Goal: Information Seeking & Learning: Learn about a topic

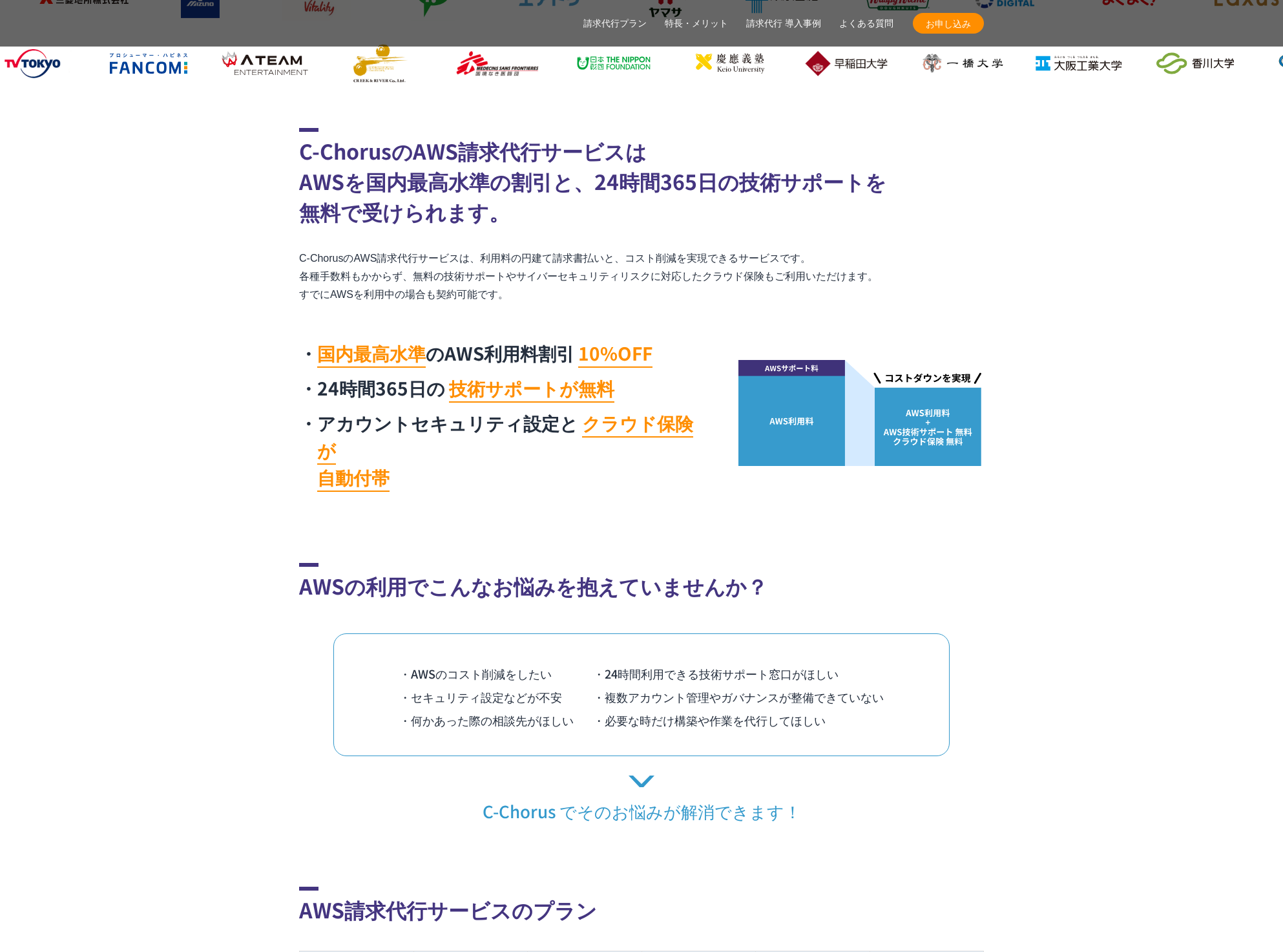
scroll to position [581, 0]
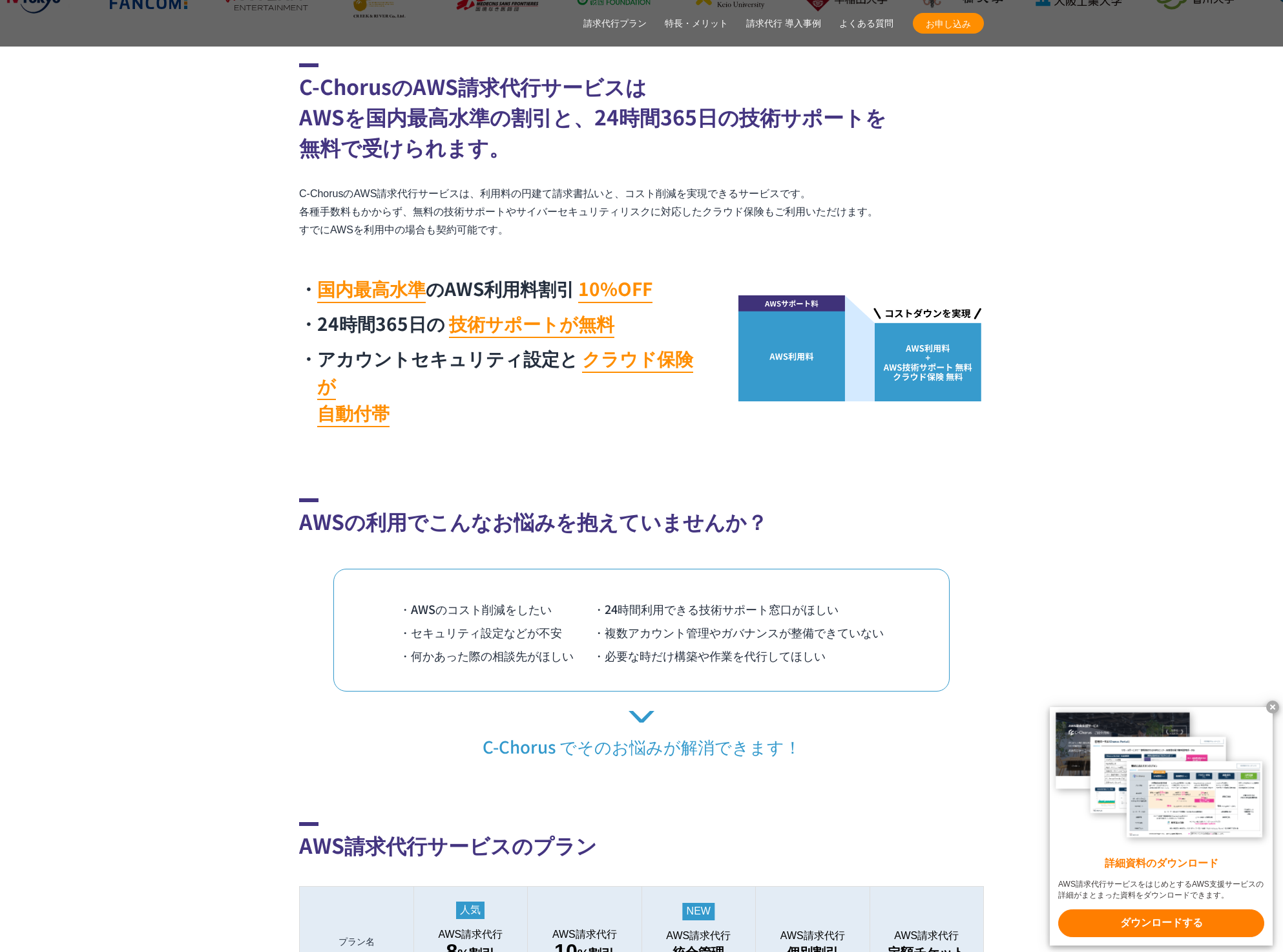
click at [734, 233] on p "C-ChorusのAWS請求代行サービスは、利用料の円建て請求書払いと、コスト削減を実現できるサービスです。 各種手数料もかからず、無料の技術サポートやサイバ…" at bounding box center [642, 212] width 685 height 55
drag, startPoint x: 483, startPoint y: 192, endPoint x: 823, endPoint y: 182, distance: 340.1
click at [823, 182] on div "C-ChorusのAWS請求代行サービスは AWSを国内最高水準の割引と、24時間365日の技術サポートを 無料で受けられます。 C-ChorusのAWS請求…" at bounding box center [642, 248] width 685 height 371
copy p "利用料の円建て請求書払いと、コスト削減を実現できるサービスです。"
click at [592, 235] on p "C-ChorusのAWS請求代行サービスは、利用料の円建て請求書払いと、コスト削減を実現できるサービスです。 各種手数料もかからず、無料の技術サポートやサイバ…" at bounding box center [642, 212] width 685 height 55
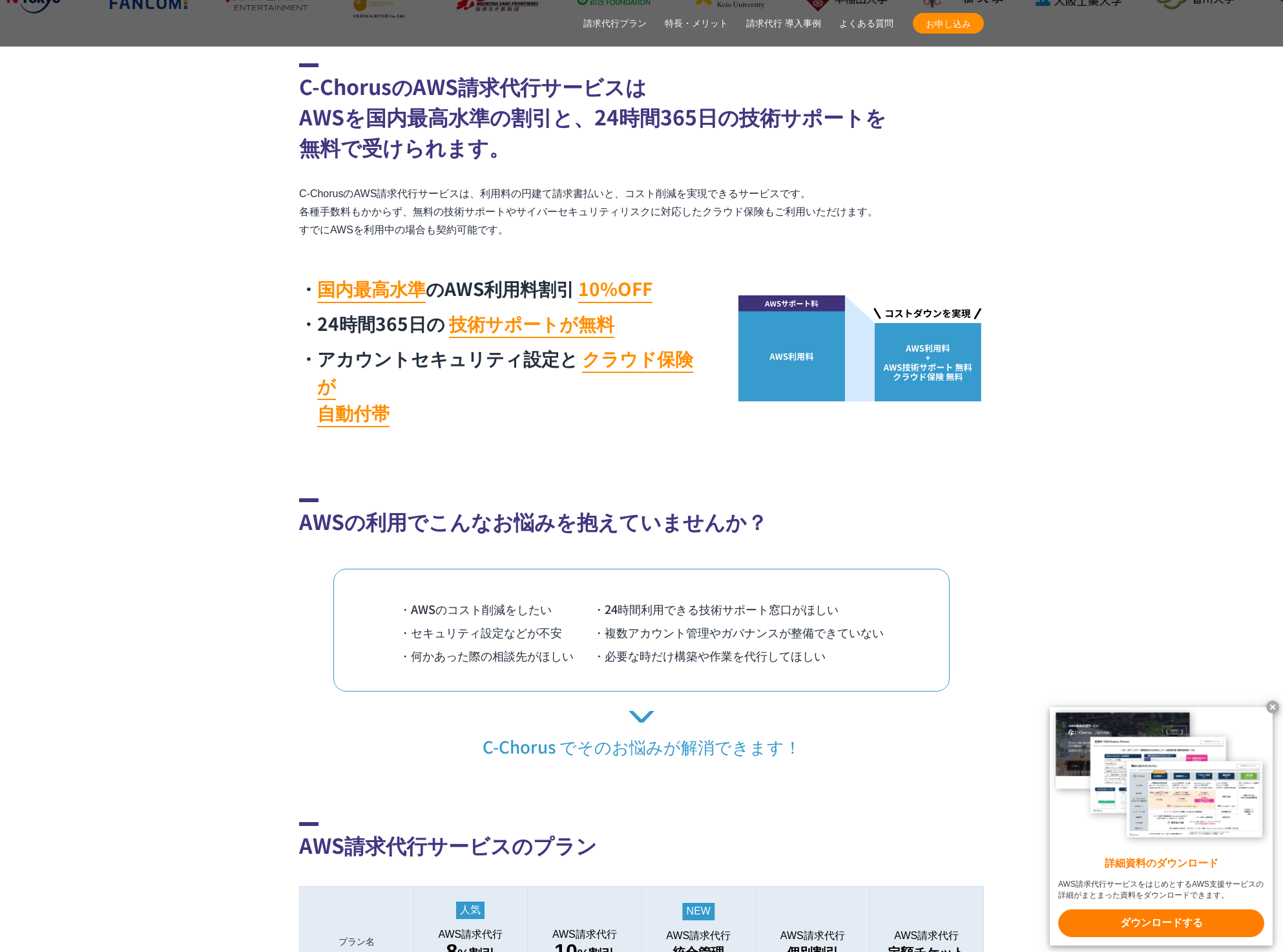
click at [600, 398] on div "国内最高水準 のAWS利用料割引 10%OFF 24時間365日の 技術サポートが無料 アカウントセキュリティ設定と クラウド保険が 自動付帯" at bounding box center [503, 354] width 407 height 159
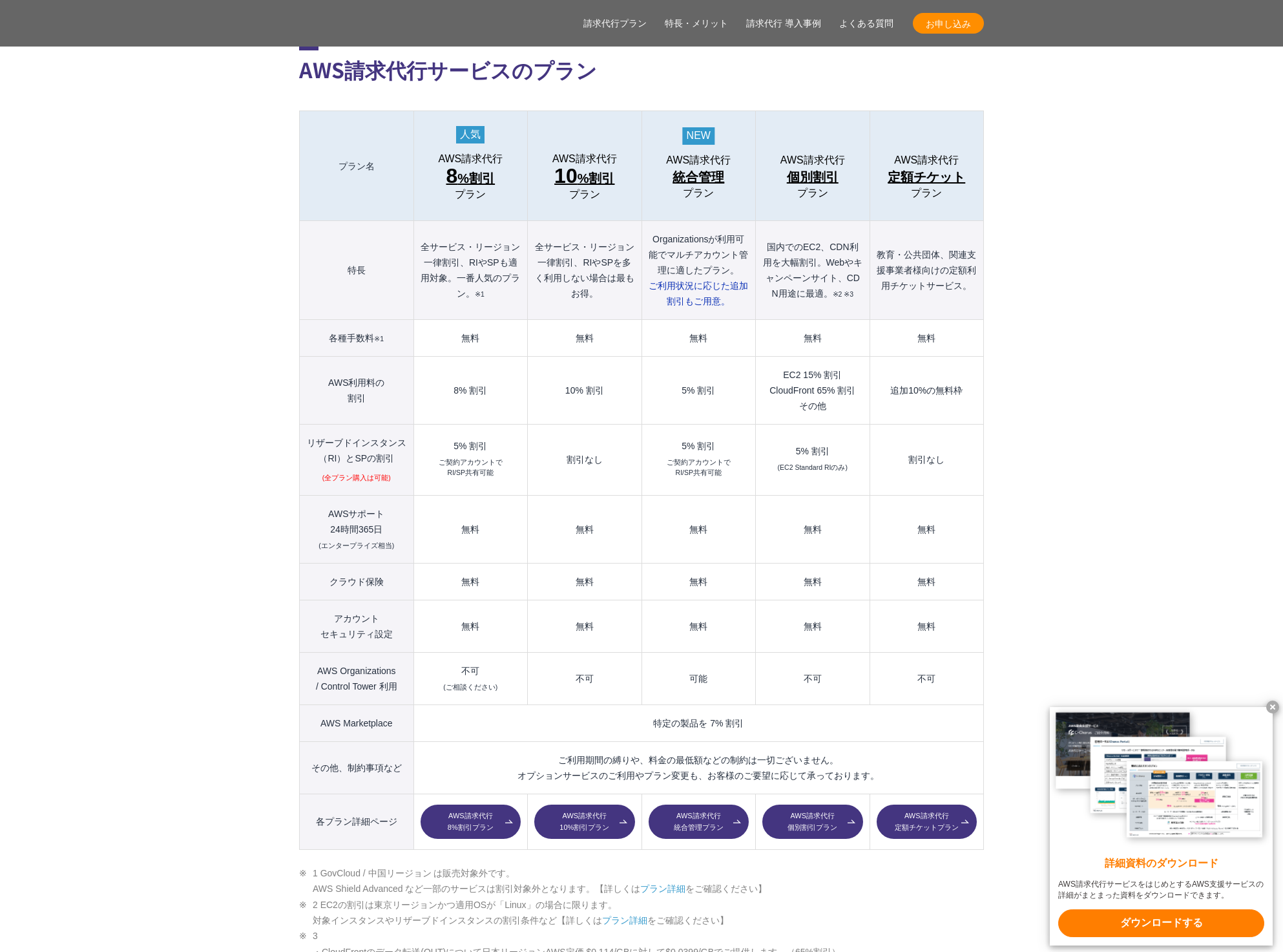
scroll to position [1422, 0]
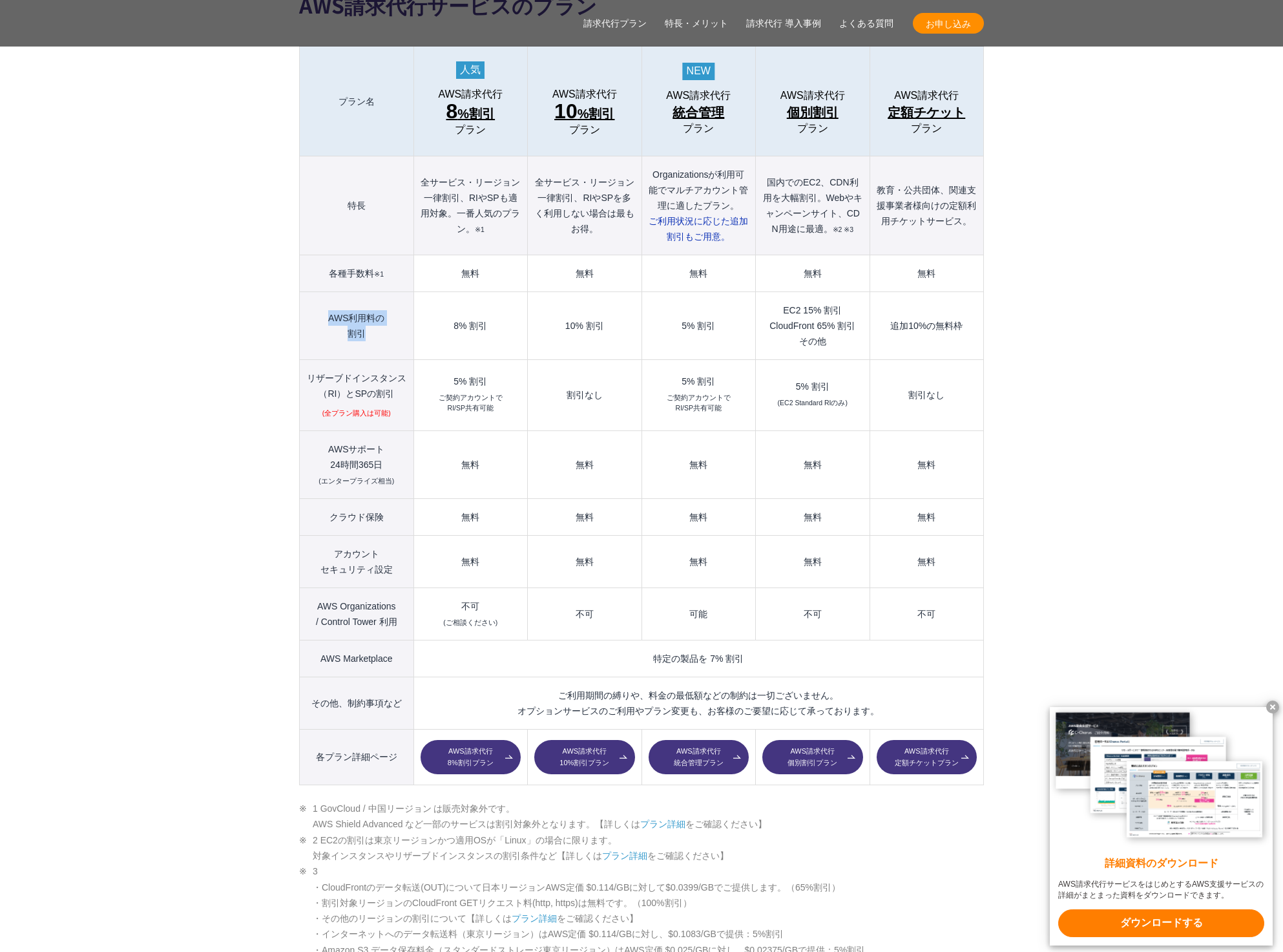
drag, startPoint x: 373, startPoint y: 315, endPoint x: 326, endPoint y: 282, distance: 57.4
click at [326, 292] on th "AWS利用料の 割引" at bounding box center [357, 325] width 115 height 67
copy th "AWS利用料の 割引"
drag, startPoint x: 396, startPoint y: 365, endPoint x: 303, endPoint y: 354, distance: 93.6
click at [303, 360] on th "リザーブドインスタンス （[GEOGRAPHIC_DATA]）とSPの割引 (全プラン購入は可能)" at bounding box center [357, 395] width 115 height 71
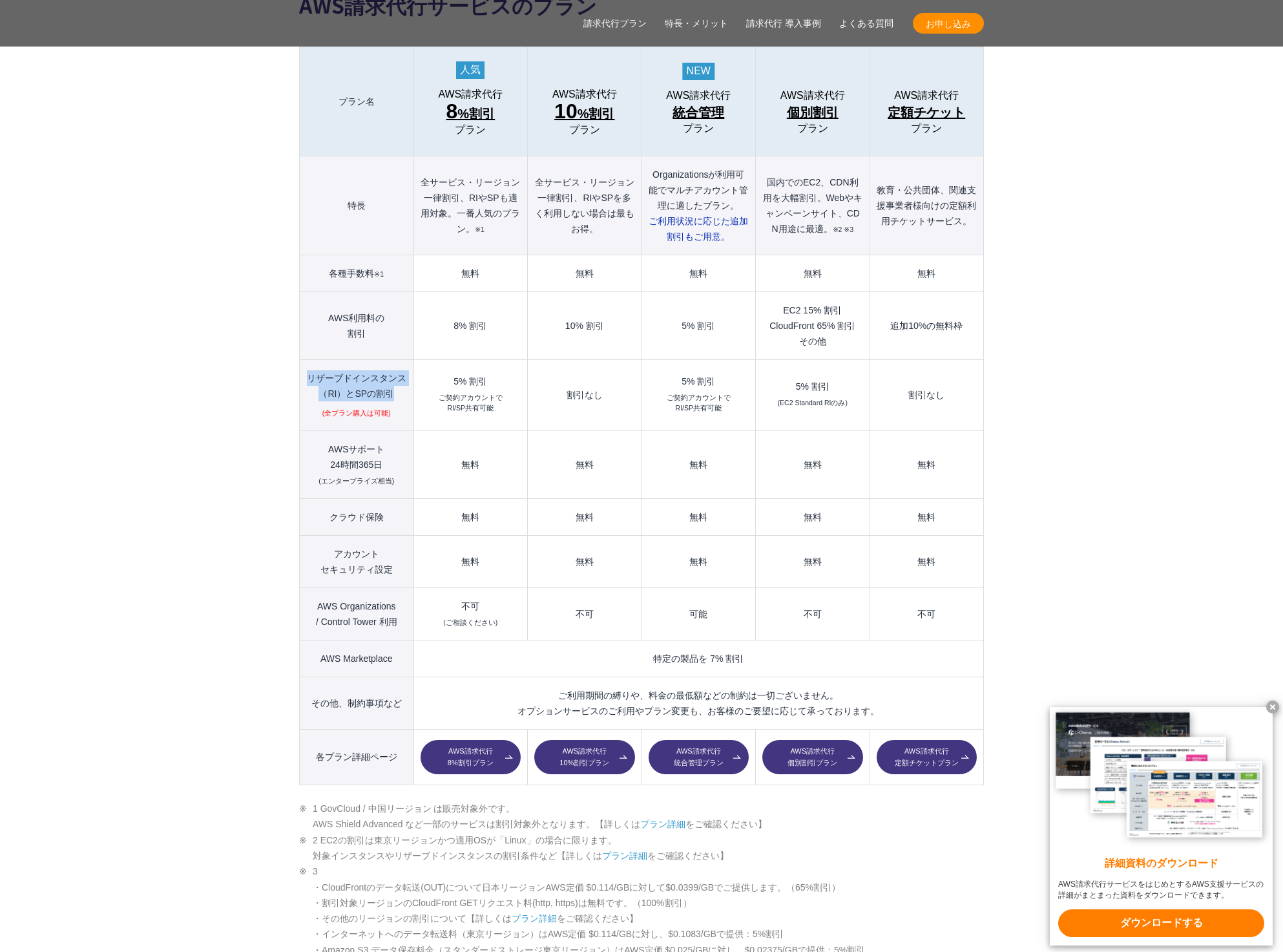
copy th "リザーブドインスタンス （[GEOGRAPHIC_DATA]）とSPの割引"
drag, startPoint x: 393, startPoint y: 421, endPoint x: 321, endPoint y: 423, distance: 72.0
click at [321, 431] on th "AWSサポート 24時間365日 (エンタープライズ相当)" at bounding box center [357, 464] width 115 height 67
copy th "AWSサポート"
click at [707, 547] on td "無料" at bounding box center [698, 561] width 114 height 53
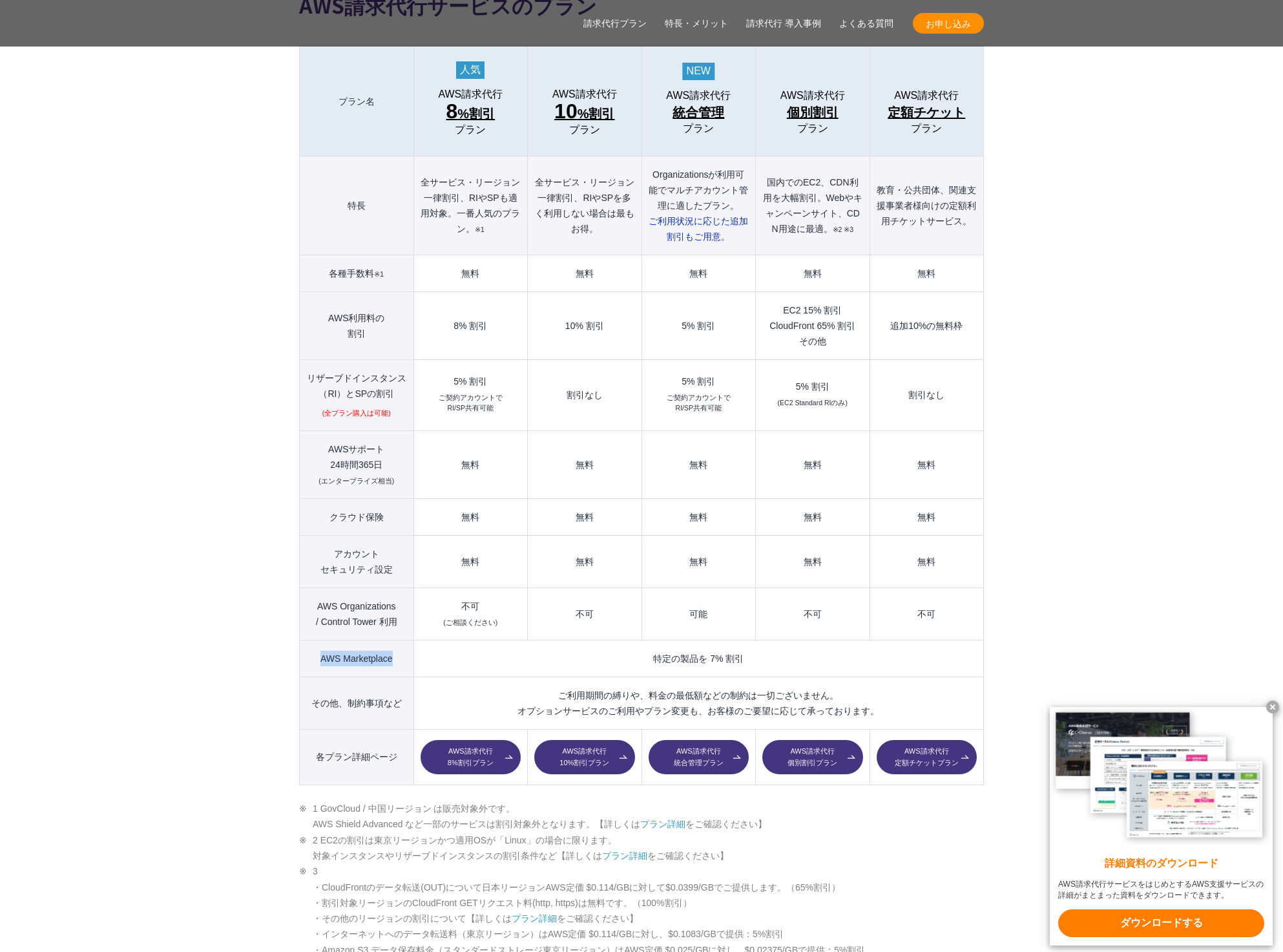
drag, startPoint x: 316, startPoint y: 630, endPoint x: 395, endPoint y: 636, distance: 79.2
click at [395, 640] on th "AWS Marketplace" at bounding box center [357, 658] width 115 height 37
copy th "AWS Marketplace"
